Goal: Find specific page/section: Find specific page/section

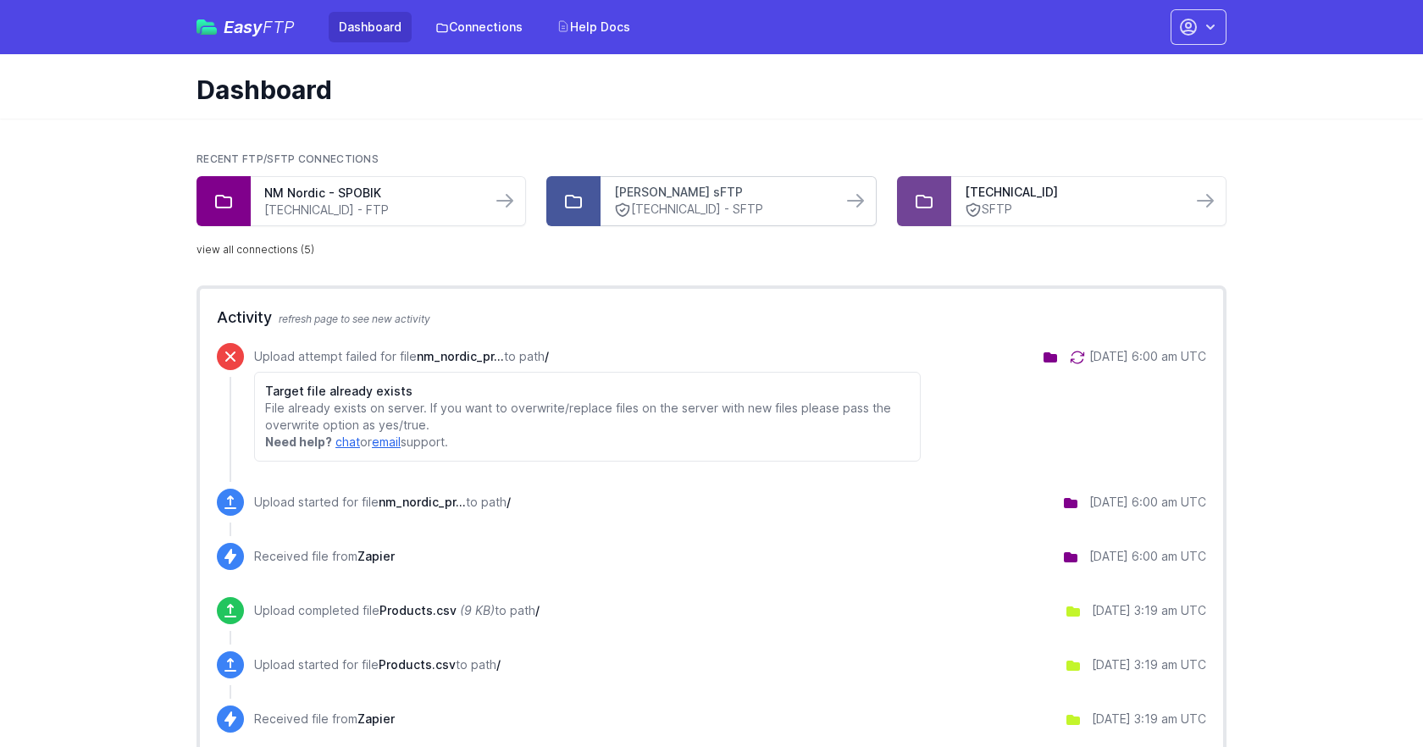
click at [785, 196] on link "[PERSON_NAME] sFTP" at bounding box center [720, 192] width 213 height 17
click at [235, 244] on link "view all connections (5)" at bounding box center [256, 250] width 118 height 14
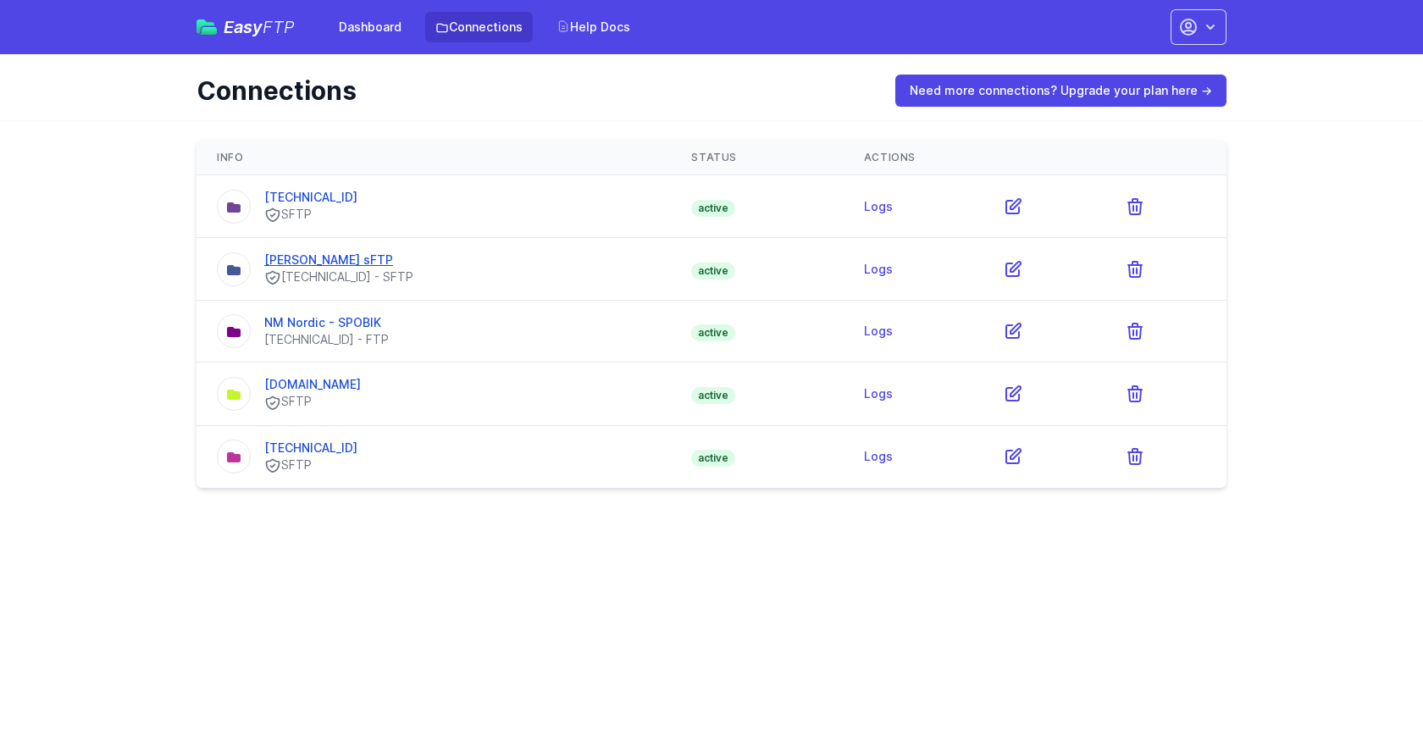
click at [324, 263] on link "[PERSON_NAME] sFTP" at bounding box center [328, 259] width 129 height 14
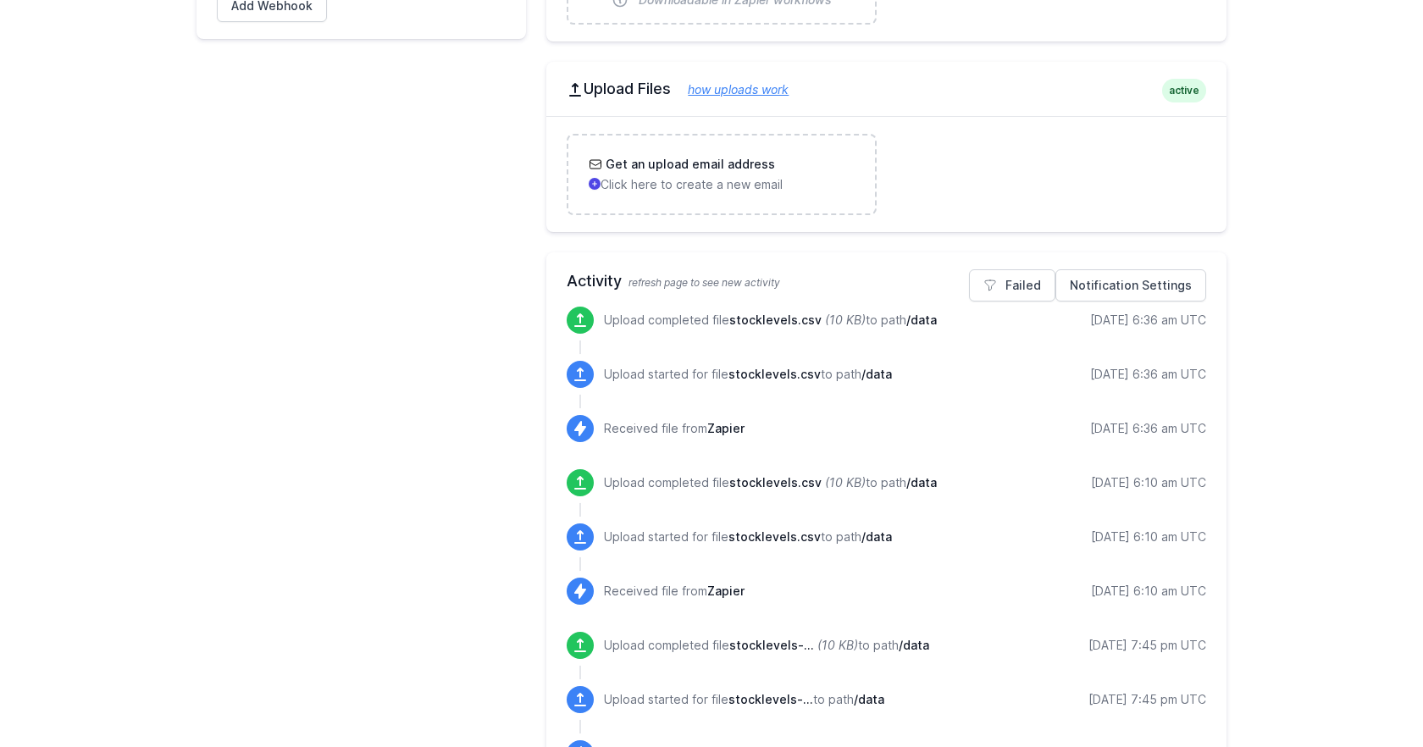
scroll to position [585, 0]
